Goal: Information Seeking & Learning: Learn about a topic

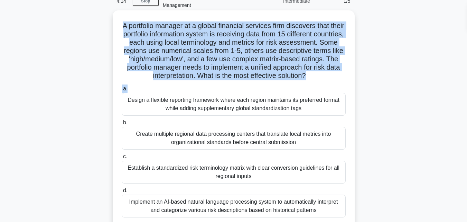
drag, startPoint x: 127, startPoint y: 20, endPoint x: 291, endPoint y: 85, distance: 176.3
click at [291, 85] on div "A portfolio manager at a global financial services firm discovers that their po…" at bounding box center [233, 118] width 236 height 211
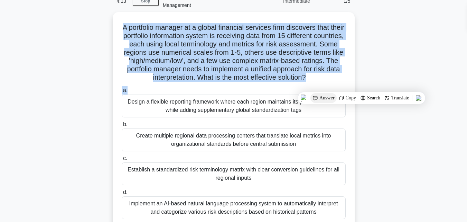
click at [315, 98] on img at bounding box center [316, 98] width 6 height 6
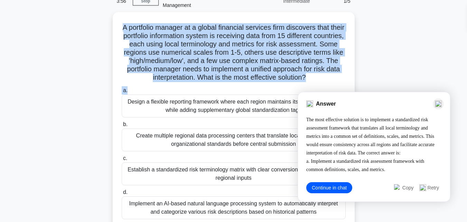
click at [439, 105] on img at bounding box center [438, 103] width 7 height 7
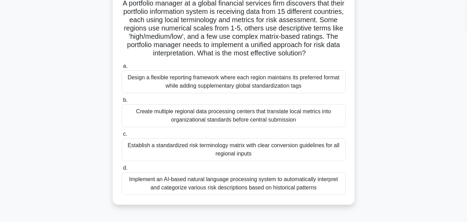
scroll to position [152, 0]
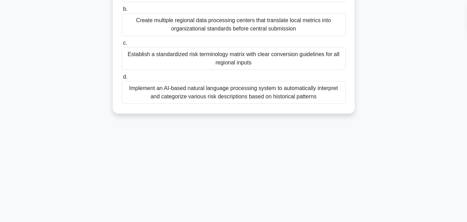
drag, startPoint x: 125, startPoint y: 27, endPoint x: 371, endPoint y: 137, distance: 270.2
click at [371, 137] on div "3:51 Stop PfMP - Portfolio Communication Management Intermediate 1/5 A portfoli…" at bounding box center [234, 46] width 394 height 346
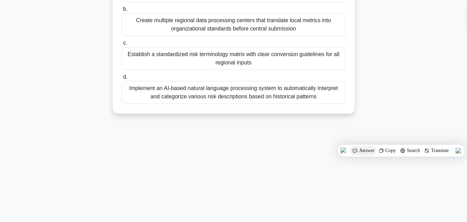
click at [368, 151] on span "Answer" at bounding box center [366, 151] width 15 height 6
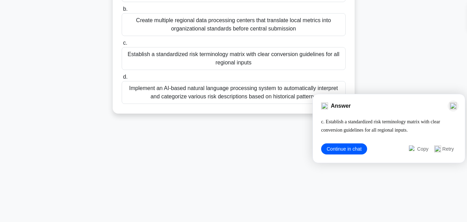
click at [456, 109] on img at bounding box center [453, 105] width 7 height 7
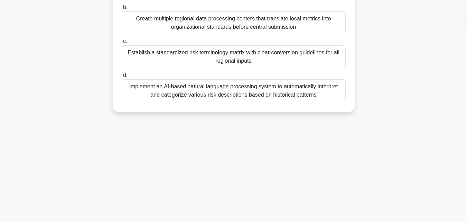
click at [219, 53] on div "Establish a standardized risk terminology matrix with clear conversion guidelin…" at bounding box center [234, 56] width 224 height 23
click at [122, 44] on input "c. Establish a standardized risk terminology matrix with clear conversion guide…" at bounding box center [122, 41] width 0 height 4
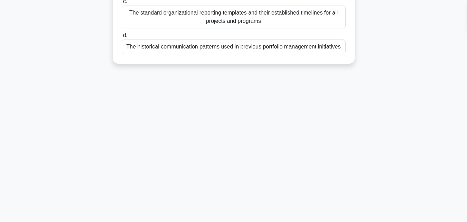
drag, startPoint x: 131, startPoint y: 65, endPoint x: 376, endPoint y: 180, distance: 270.6
click at [376, 181] on div "3:26 Stop PfMP - Portfolio Communication Management Intermediate 2/5 What is a …" at bounding box center [234, 46] width 394 height 346
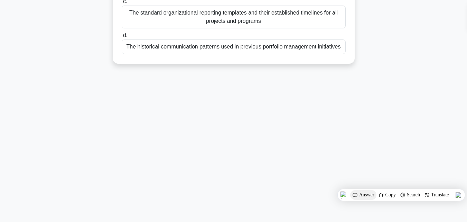
click at [363, 196] on span "Answer" at bounding box center [366, 195] width 15 height 6
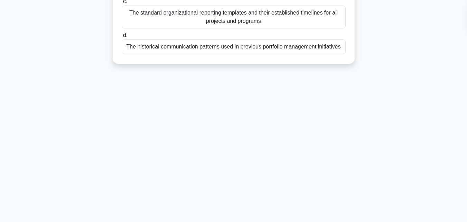
click at [442, 83] on main "3:09 Stop PfMP - Portfolio Communication Management Intermediate 2/5 What is a …" at bounding box center [233, 45] width 467 height 351
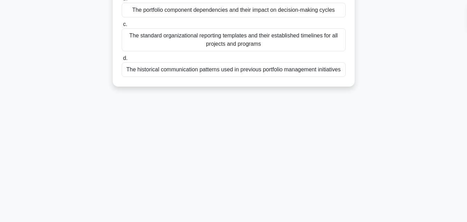
scroll to position [58, 0]
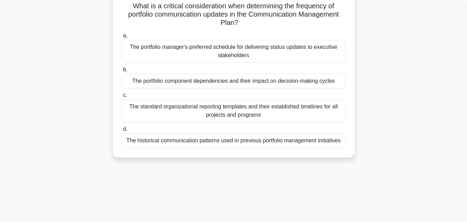
click at [313, 65] on label "b. The portfolio component dependencies and their impact on decision-making cyc…" at bounding box center [234, 76] width 224 height 23
click at [122, 67] on input "b. The portfolio component dependencies and their impact on decision-making cyc…" at bounding box center [122, 69] width 0 height 4
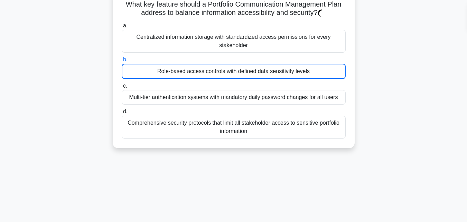
scroll to position [0, 0]
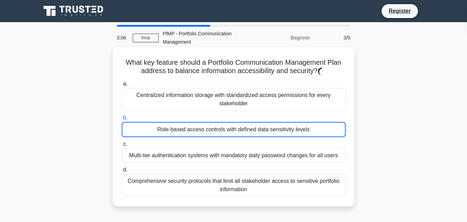
click at [217, 70] on div "What key feature should a Portfolio Communication Management Plan address to ba…" at bounding box center [233, 126] width 236 height 153
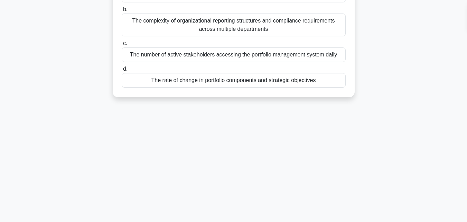
scroll to position [134, 0]
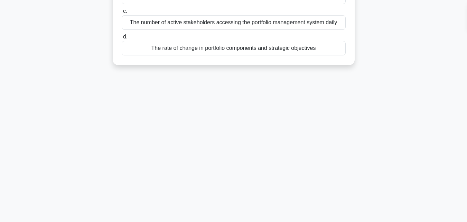
drag, startPoint x: 132, startPoint y: 65, endPoint x: 382, endPoint y: 173, distance: 272.5
click at [382, 173] on div "3:01 Stop PfMP - Portfolio Communication Management Intermediate 4/5 Which key …" at bounding box center [234, 64] width 394 height 346
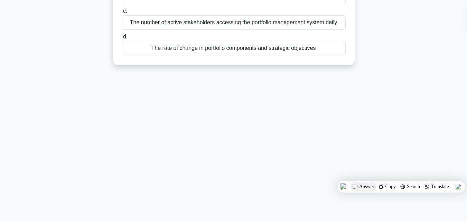
click at [372, 185] on span "Answer" at bounding box center [366, 187] width 15 height 6
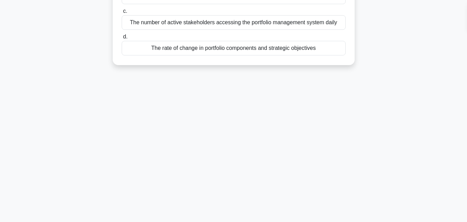
click at [372, 185] on div "2:54 Stop PfMP - Portfolio Communication Management Intermediate 4/5 Which key …" at bounding box center [234, 64] width 394 height 346
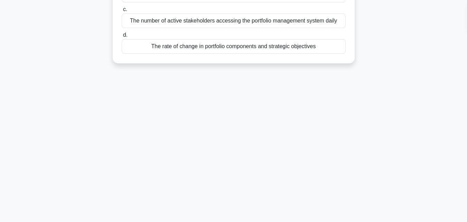
click at [243, 47] on div "The rate of change in portfolio components and strategic objectives" at bounding box center [234, 46] width 224 height 15
click at [122, 37] on input "d. The rate of change in portfolio components and strategic objectives" at bounding box center [122, 35] width 0 height 4
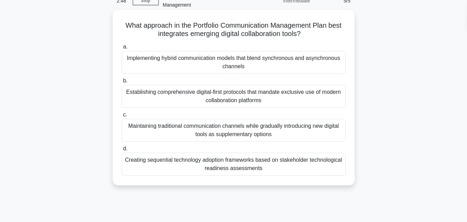
scroll to position [31, 0]
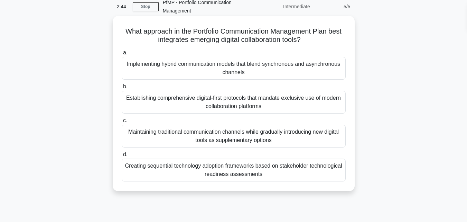
drag, startPoint x: 119, startPoint y: 28, endPoint x: 341, endPoint y: 178, distance: 267.8
click at [341, 178] on div "What approach in the Portfolio Communication Management Plan best integrates em…" at bounding box center [233, 103] width 236 height 169
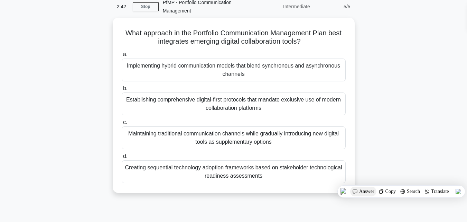
click at [362, 192] on span "Answer" at bounding box center [366, 191] width 15 height 6
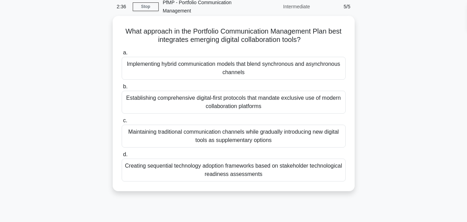
click at [242, 67] on div "Implementing hybrid communication models that blend synchronous and asynchronou…" at bounding box center [234, 68] width 224 height 23
click at [122, 55] on input "a. Implementing hybrid communication models that blend synchronous and asynchro…" at bounding box center [122, 52] width 0 height 4
